Goal: Task Accomplishment & Management: Complete application form

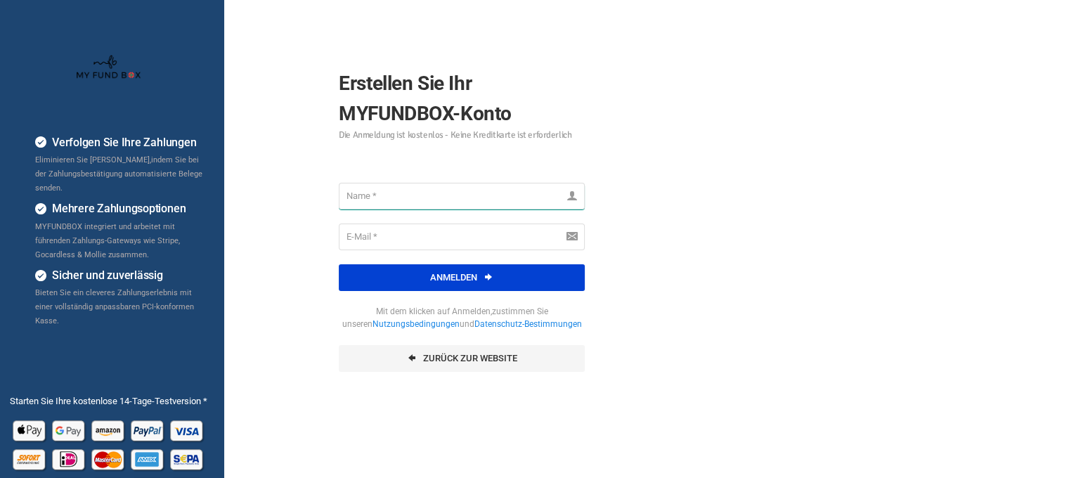
click at [460, 191] on input "text" at bounding box center [462, 196] width 246 height 27
type input "[EMAIL_ADDRESS][DOMAIN_NAME]"
drag, startPoint x: 499, startPoint y: 196, endPoint x: 320, endPoint y: 200, distance: 178.5
click at [321, 200] on div "Erstellen Sie Ihr MYFUNDBOX-Konto Die Anmeldung ist kostenlos - Keine Kreditkar…" at bounding box center [461, 212] width 281 height 347
type input "bouasker"
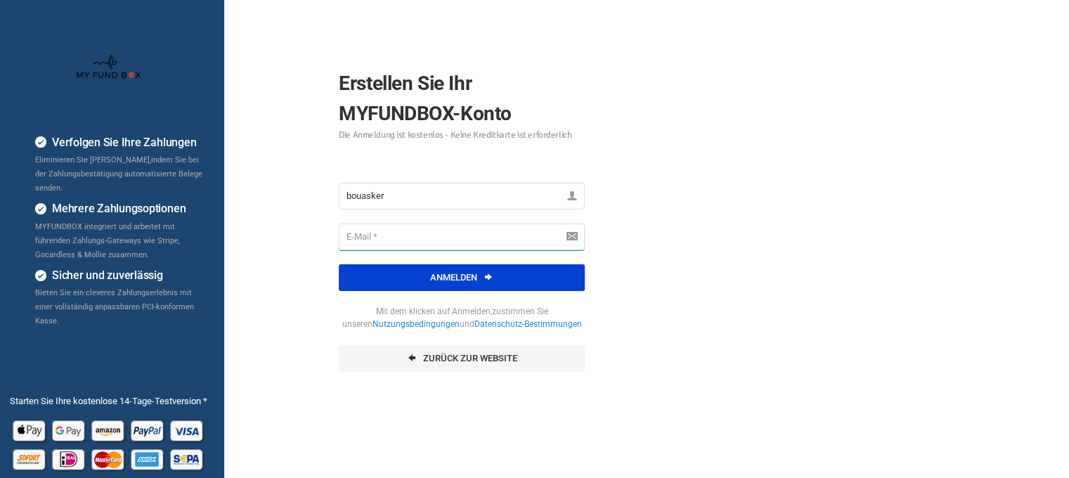
click at [360, 228] on input "email" at bounding box center [462, 236] width 246 height 27
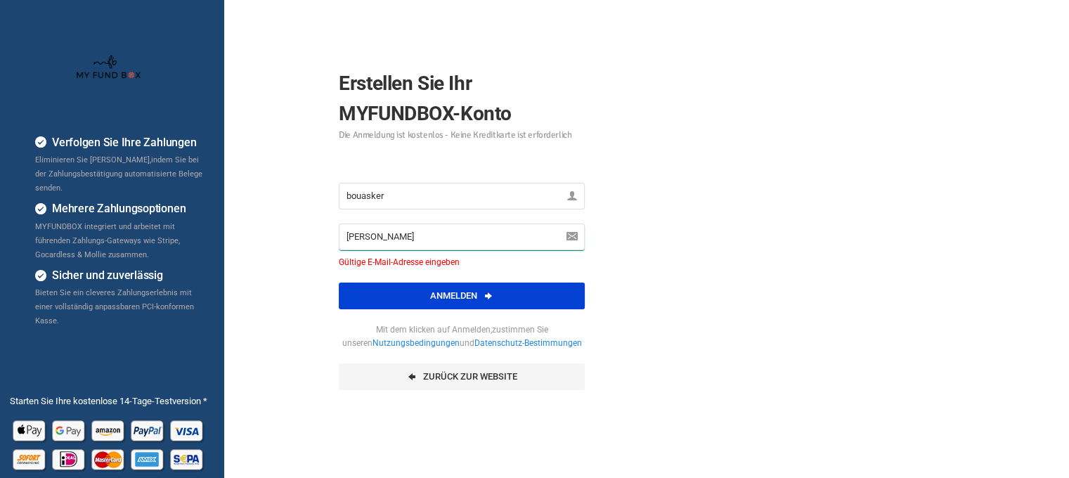
type input "john@bimm-ltd.com"
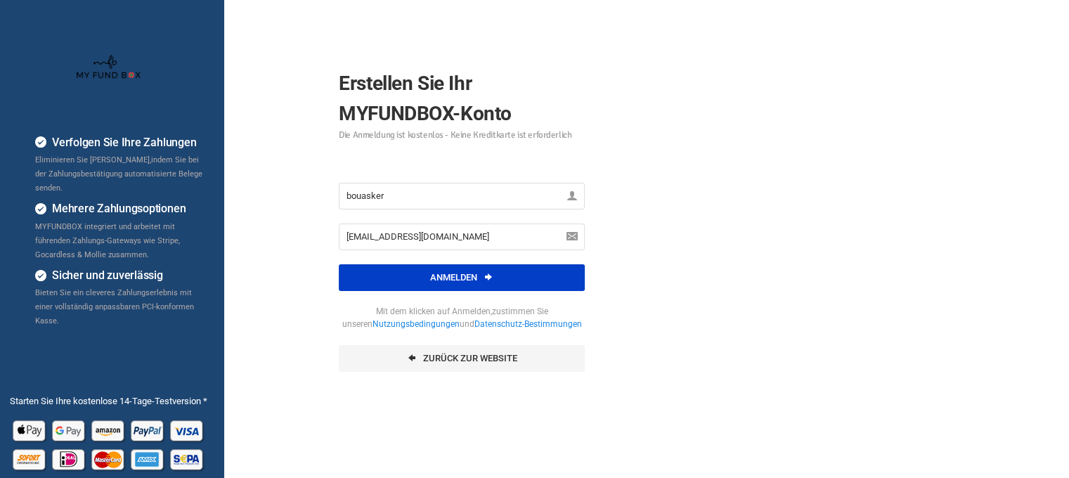
click at [444, 272] on button "Anmelden" at bounding box center [462, 277] width 246 height 27
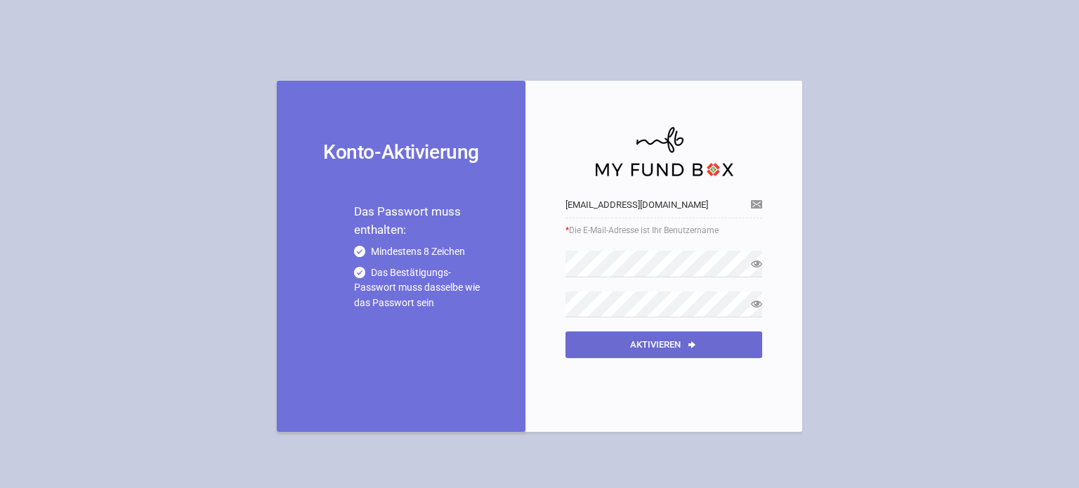
click at [649, 349] on button "aktivieren" at bounding box center [664, 345] width 197 height 27
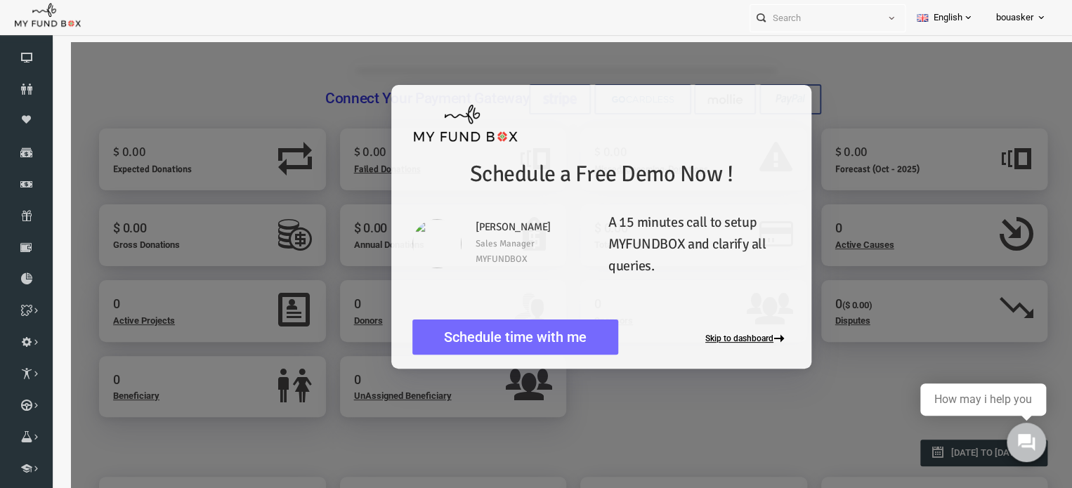
click at [710, 341] on button "Skip to dashboard" at bounding box center [727, 339] width 85 height 11
